Goal: Transaction & Acquisition: Book appointment/travel/reservation

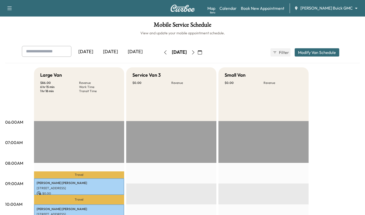
click at [270, 10] on link "Book New Appointment" at bounding box center [263, 8] width 44 height 6
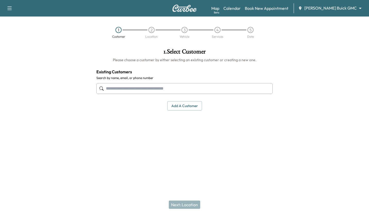
click at [184, 89] on input "text" at bounding box center [184, 88] width 176 height 11
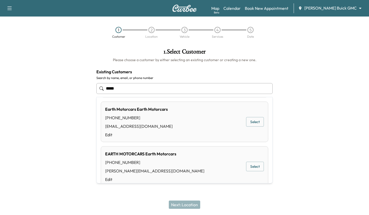
scroll to position [47, 0]
click at [249, 123] on button "Select" at bounding box center [255, 122] width 18 height 10
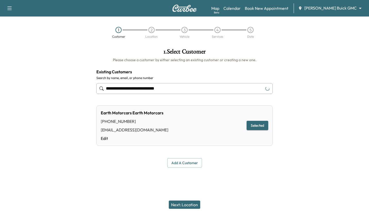
type input "**********"
click at [179, 201] on button "Next: Location" at bounding box center [184, 204] width 31 height 8
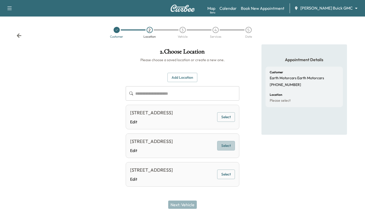
click at [231, 150] on button "Select" at bounding box center [226, 146] width 18 height 10
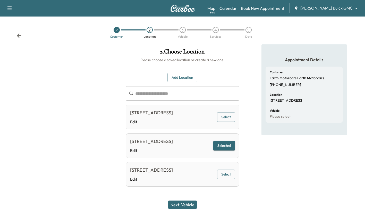
click at [187, 206] on button "Next: Vehicle" at bounding box center [182, 204] width 29 height 8
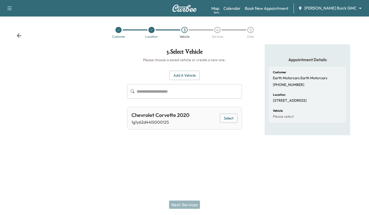
click at [181, 77] on button "Add a Vehicle" at bounding box center [184, 76] width 30 height 10
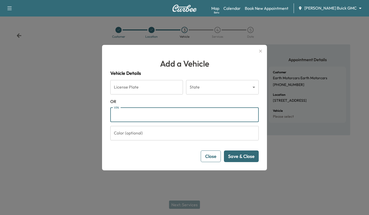
click at [134, 117] on input "VIN" at bounding box center [184, 114] width 148 height 14
paste input "**********"
type input "**********"
click at [238, 155] on button "Save & Close" at bounding box center [241, 156] width 35 height 12
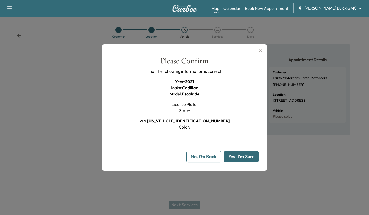
click at [238, 155] on button "Yes, I'm Sure" at bounding box center [241, 156] width 35 height 12
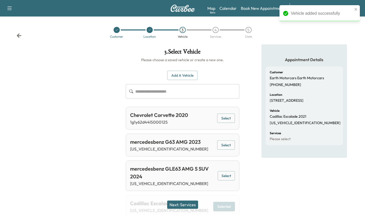
click at [190, 205] on button "Next: Services" at bounding box center [182, 204] width 31 height 8
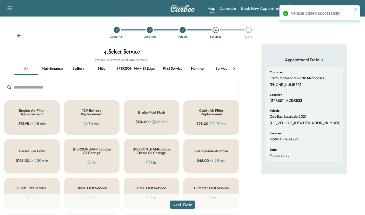
click at [233, 73] on button "Recall" at bounding box center [244, 68] width 23 height 12
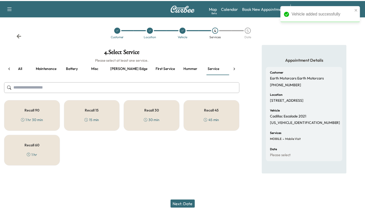
scroll to position [0, 6]
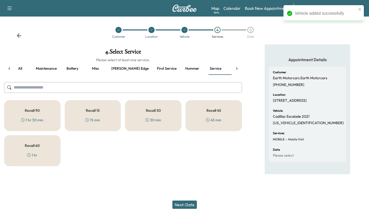
click at [101, 109] on div "Recall 15 15 min" at bounding box center [93, 115] width 56 height 31
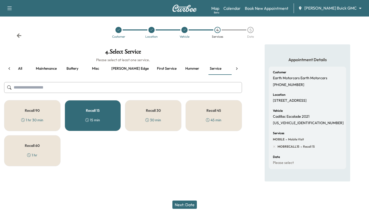
click at [183, 205] on button "Next: Date" at bounding box center [184, 204] width 24 height 8
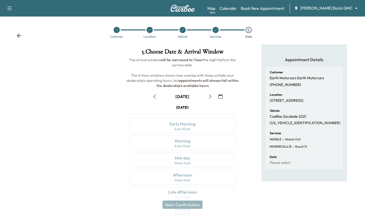
click at [155, 96] on icon "button" at bounding box center [154, 96] width 4 height 4
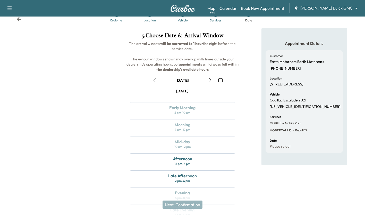
scroll to position [43, 0]
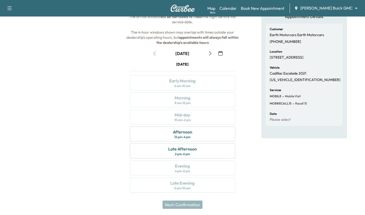
click at [199, 133] on div "Afternoon 12 pm - 4 pm" at bounding box center [182, 133] width 105 height 15
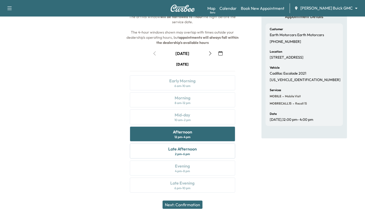
click at [195, 203] on button "Next: Confirmation" at bounding box center [183, 204] width 40 height 8
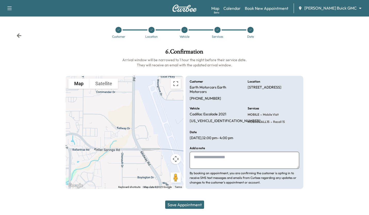
click at [181, 205] on button "Save Appointment" at bounding box center [184, 204] width 39 height 8
